Goal: Information Seeking & Learning: Understand process/instructions

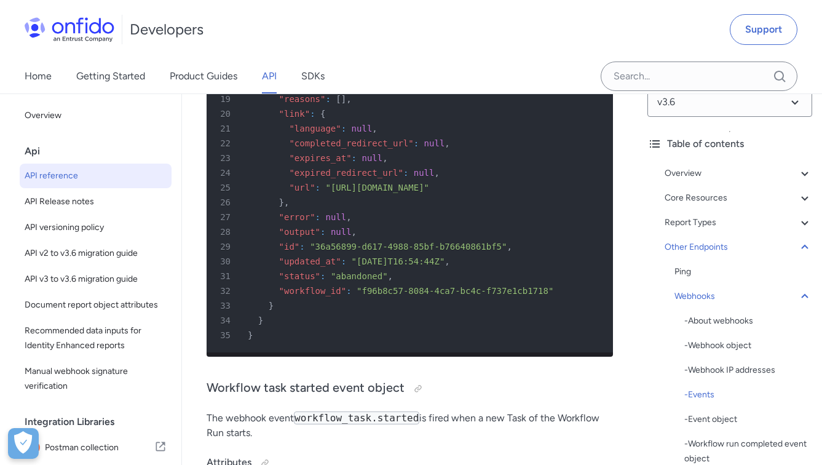
scroll to position [126714, 0]
